Goal: Entertainment & Leisure: Browse casually

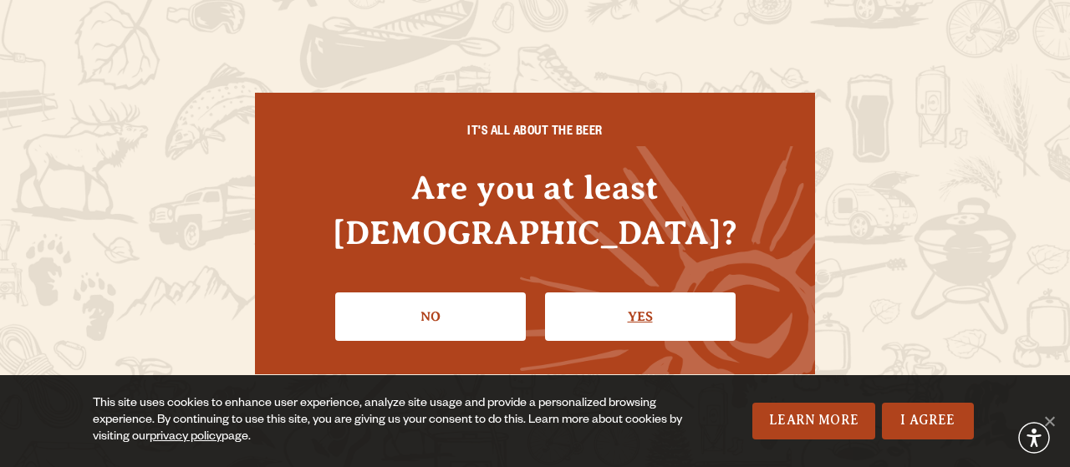
click at [624, 293] on link "Yes" at bounding box center [640, 317] width 191 height 48
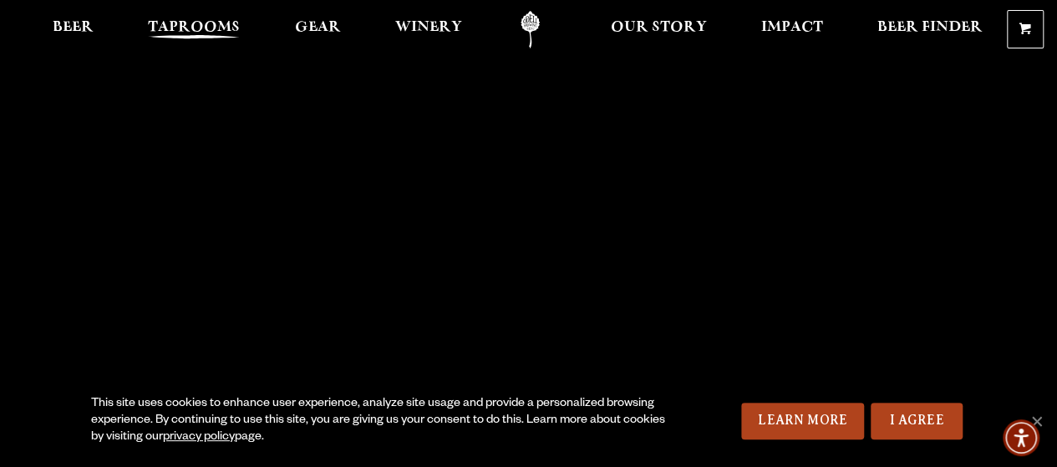
click at [220, 21] on span "Taprooms" at bounding box center [194, 27] width 92 height 13
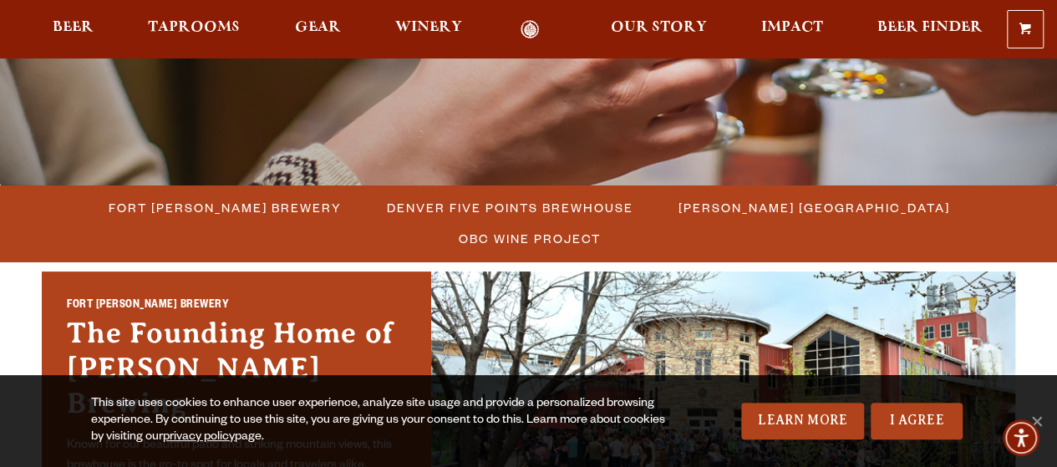
scroll to position [363, 0]
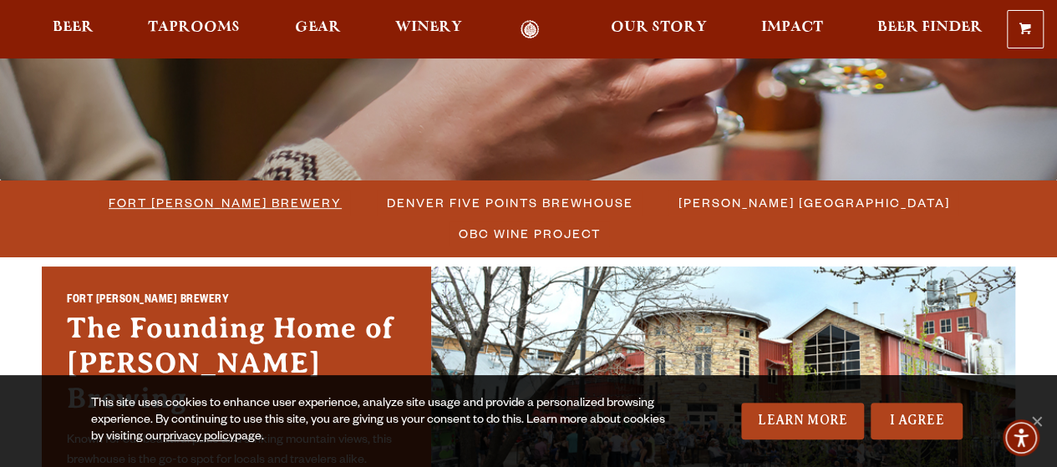
click at [192, 200] on span "Fort [PERSON_NAME] Brewery" at bounding box center [225, 203] width 233 height 24
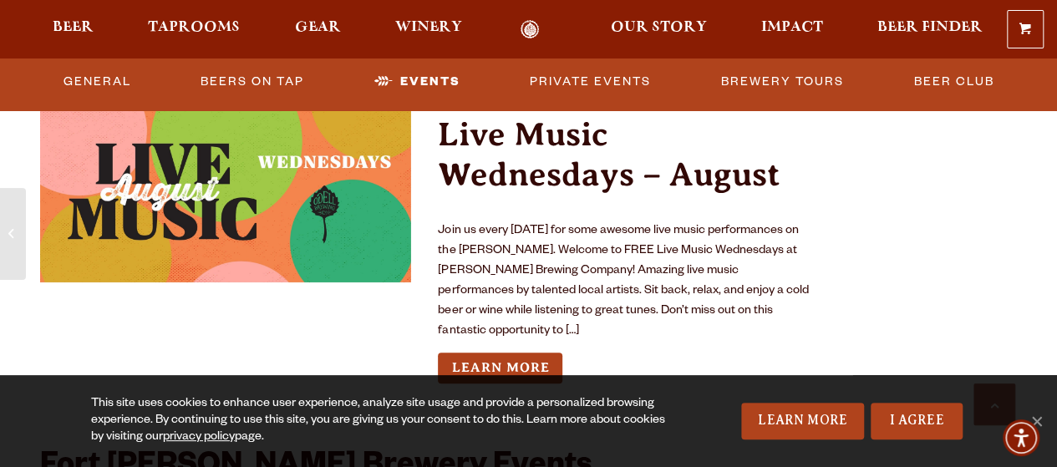
scroll to position [3673, 0]
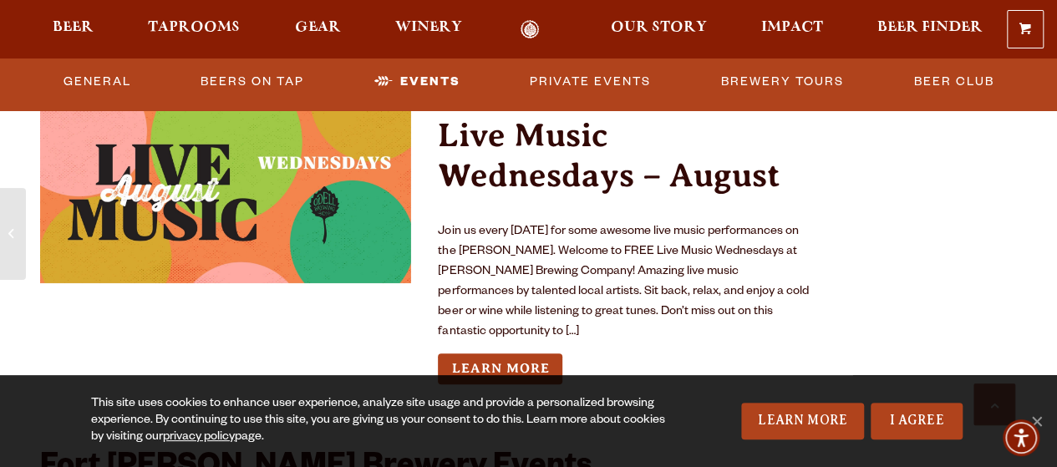
click at [355, 239] on img "View event details" at bounding box center [225, 191] width 371 height 186
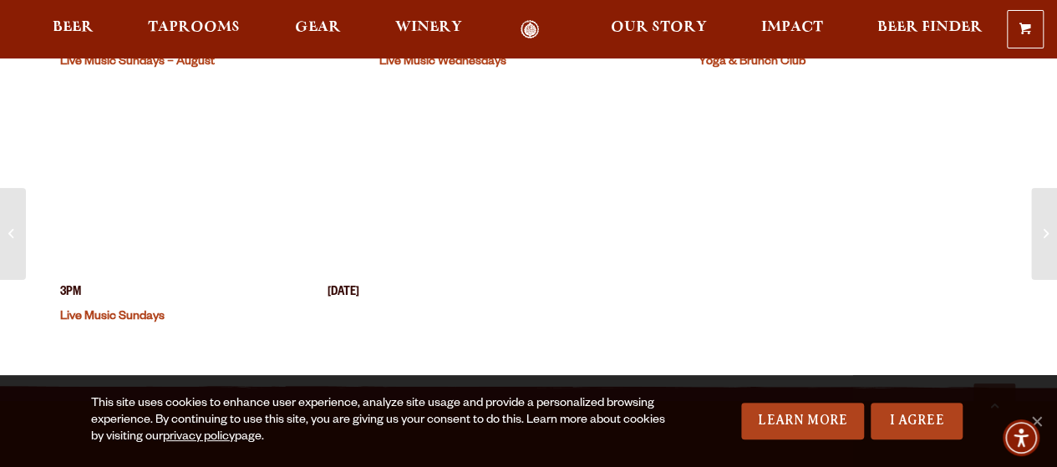
scroll to position [1075, 0]
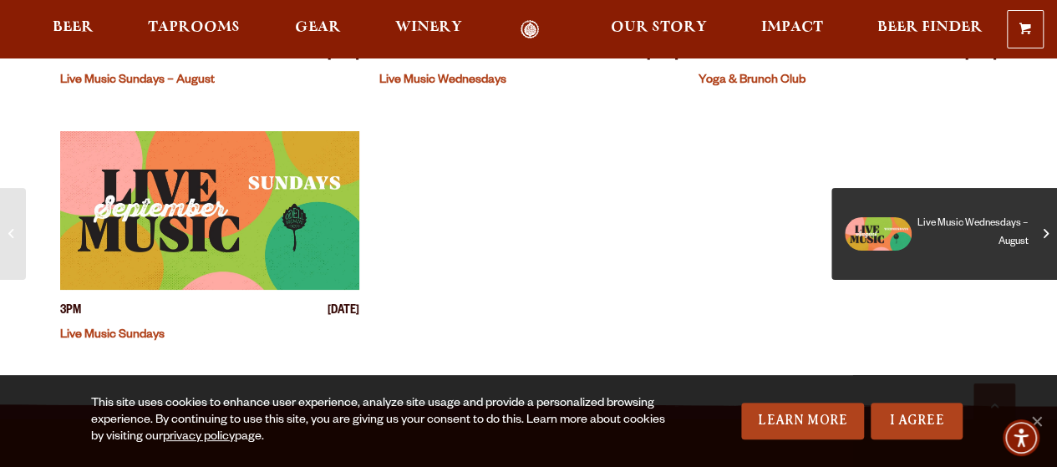
click at [1035, 227] on span "Live Music Wednesdays – August" at bounding box center [944, 234] width 201 height 67
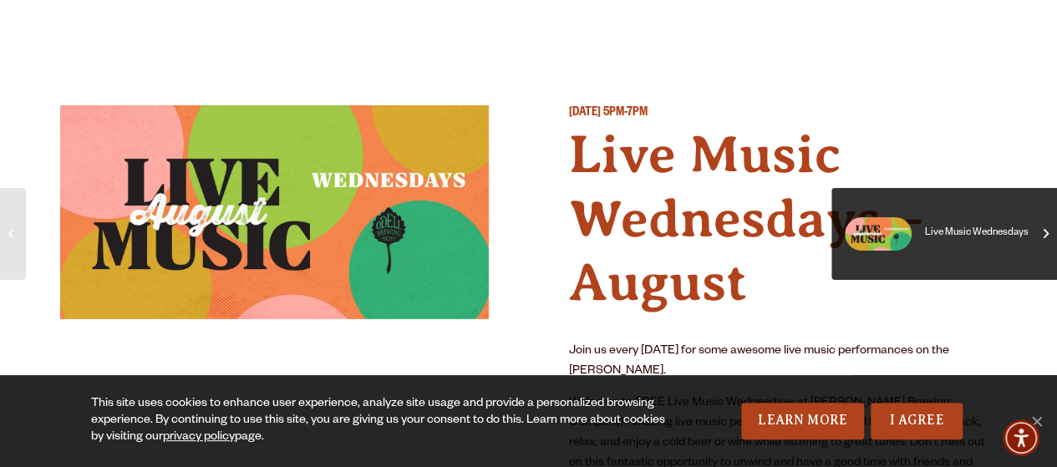
click at [1034, 246] on span "Live Music Wednesdays" at bounding box center [944, 234] width 201 height 67
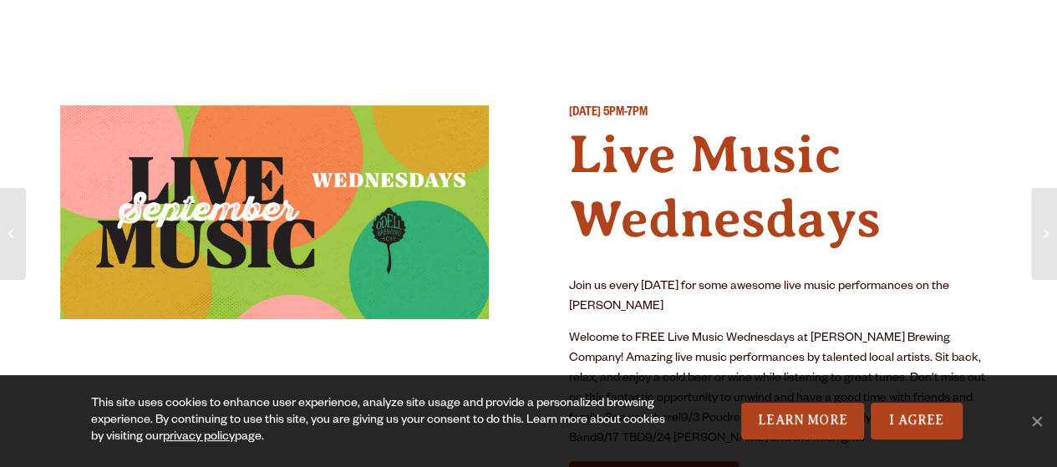
click at [1044, 246] on span "Live Music Wednesdays" at bounding box center [1044, 234] width 1 height 67
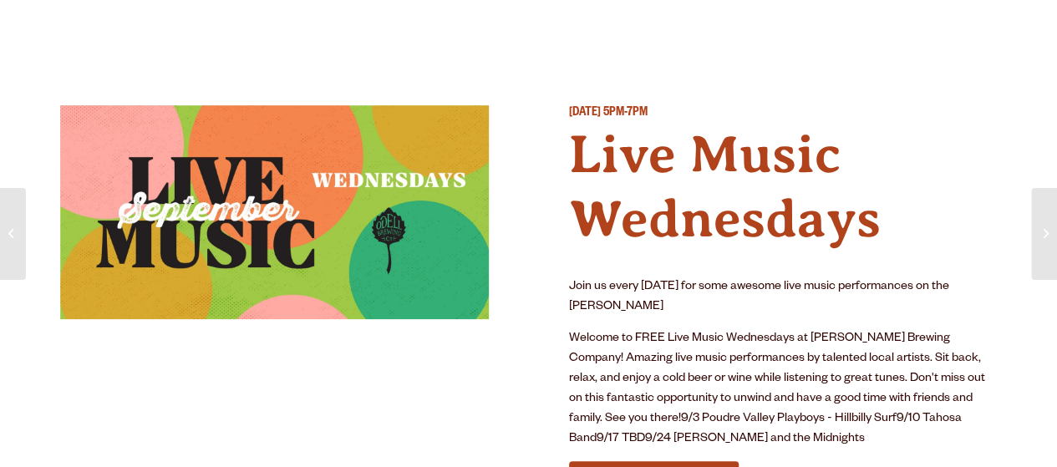
click at [1044, 246] on span "Live Music Wednesdays" at bounding box center [1044, 234] width 1 height 67
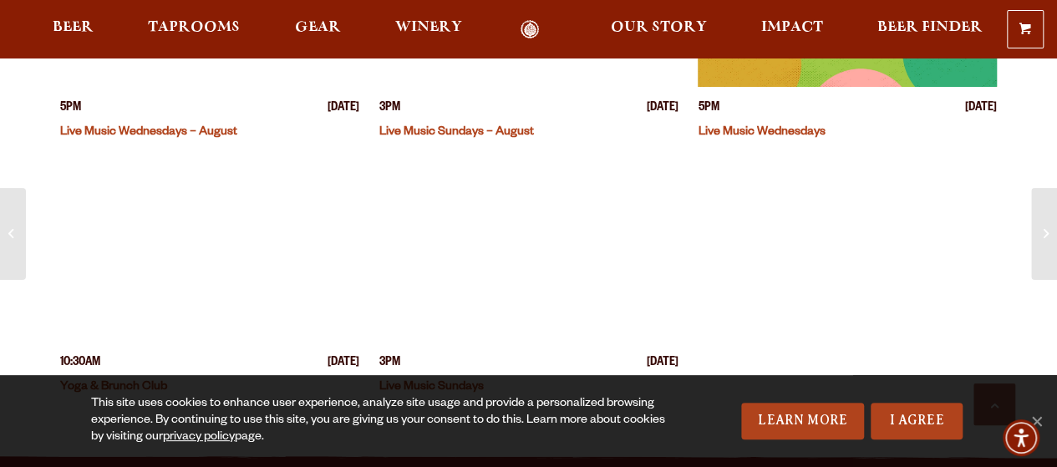
scroll to position [939, 0]
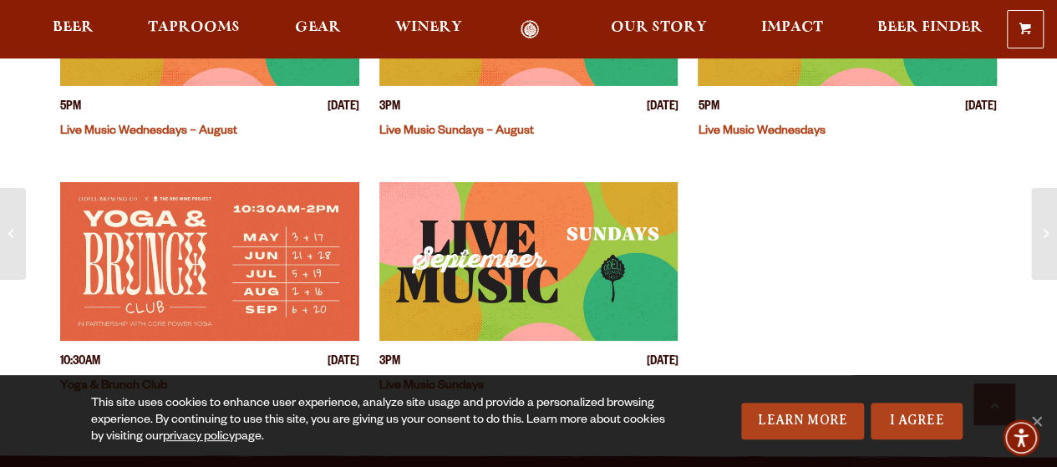
click at [602, 259] on img "View event details" at bounding box center [528, 261] width 299 height 159
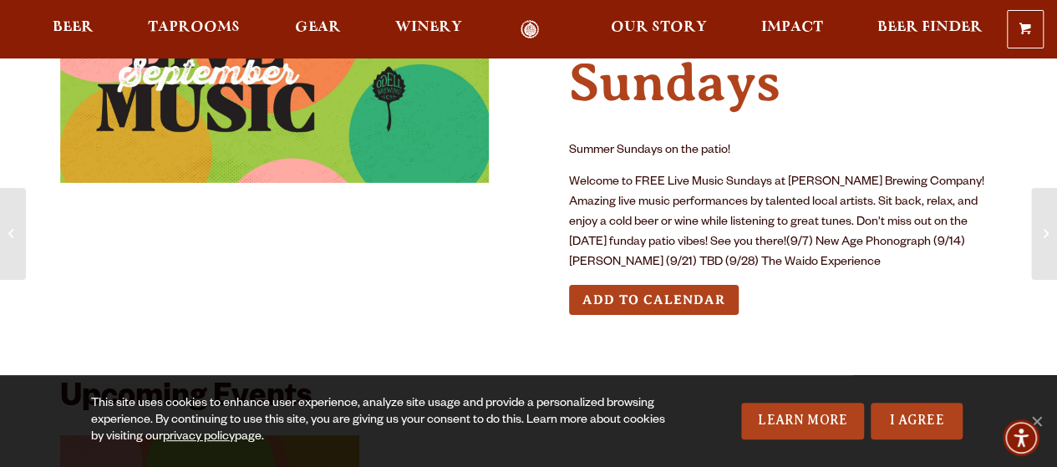
scroll to position [135, 0]
